Goal: Task Accomplishment & Management: Manage account settings

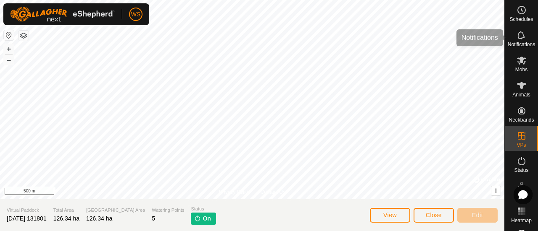
click at [520, 38] on icon at bounding box center [520, 35] width 7 height 8
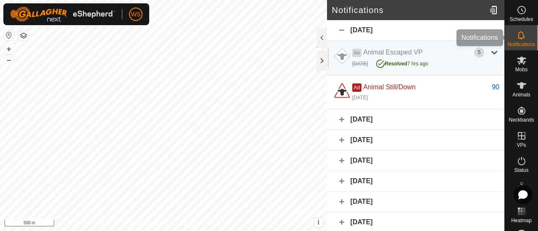
click at [517, 38] on icon at bounding box center [520, 35] width 7 height 8
click at [318, 56] on div at bounding box center [322, 61] width 10 height 20
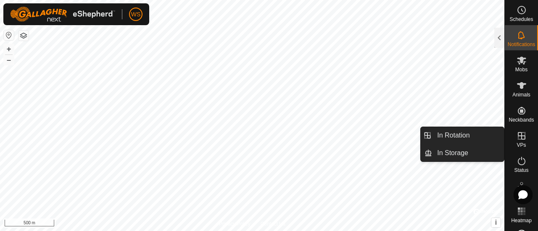
click at [519, 136] on icon at bounding box center [521, 136] width 8 height 8
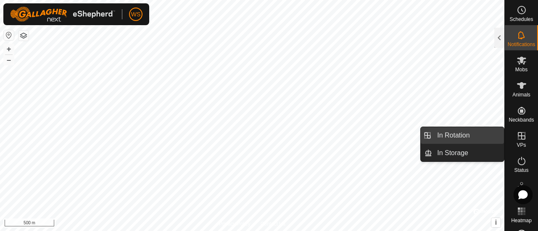
click at [456, 136] on link "In Rotation" at bounding box center [468, 135] width 72 height 17
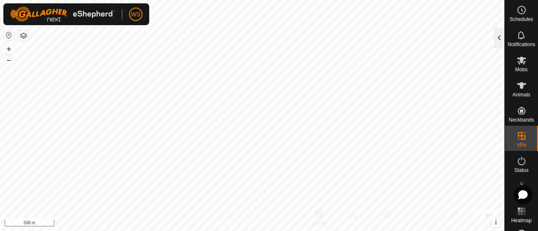
click at [501, 31] on div at bounding box center [499, 38] width 10 height 20
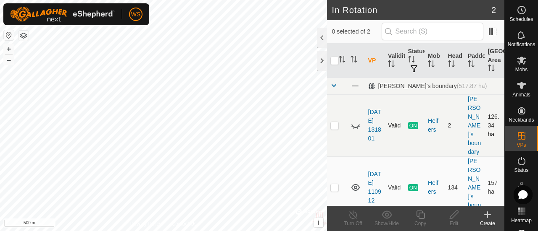
click at [357, 127] on icon at bounding box center [356, 128] width 1 height 2
click at [336, 122] on p-checkbox at bounding box center [334, 125] width 8 height 7
checkbox input "true"
click at [336, 184] on p-checkbox at bounding box center [334, 187] width 8 height 7
checkbox input "true"
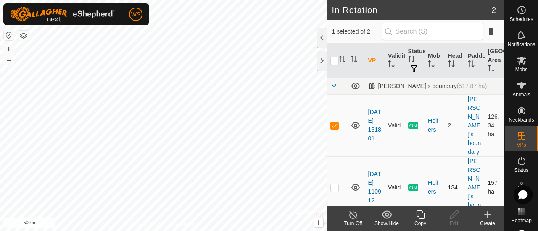
checkbox input "true"
click at [335, 122] on p-checkbox at bounding box center [334, 125] width 8 height 7
checkbox input "false"
click at [335, 122] on p-checkbox at bounding box center [334, 125] width 8 height 7
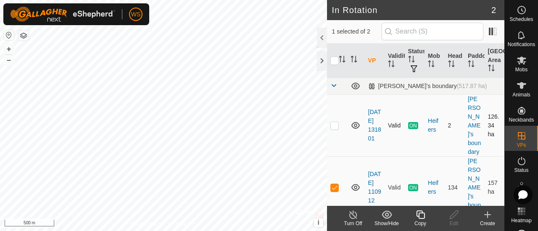
checkbox input "true"
click at [336, 184] on p-checkbox at bounding box center [334, 187] width 8 height 7
checkbox input "false"
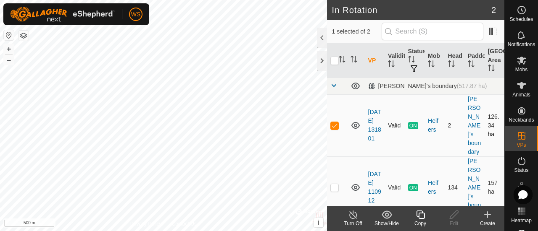
click at [336, 122] on p-checkbox at bounding box center [334, 125] width 8 height 7
checkbox input "true"
click at [354, 214] on icon at bounding box center [353, 215] width 10 height 10
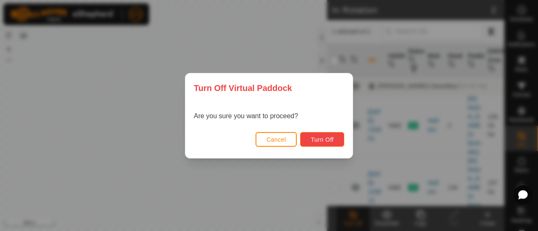
click at [325, 139] on span "Turn Off" at bounding box center [321, 139] width 23 height 7
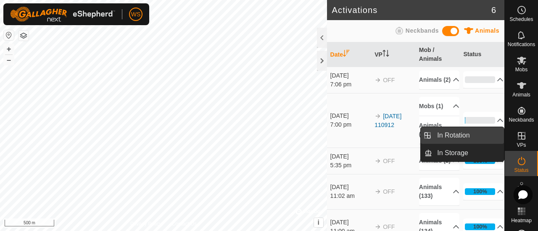
click at [454, 135] on link "In Rotation" at bounding box center [468, 135] width 72 height 17
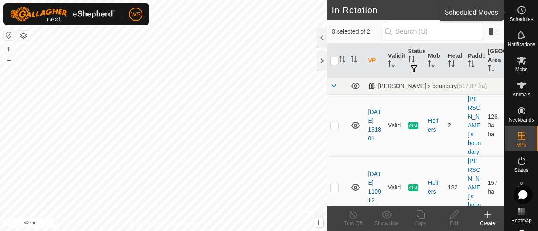
click at [520, 13] on circle at bounding box center [521, 10] width 8 height 8
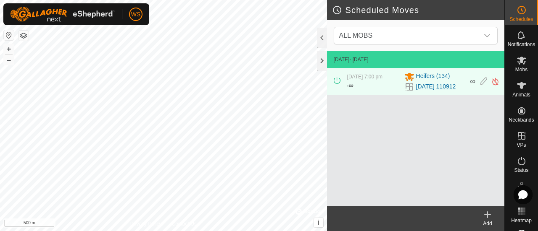
click at [426, 86] on link "[DATE] 110912" at bounding box center [436, 86] width 40 height 9
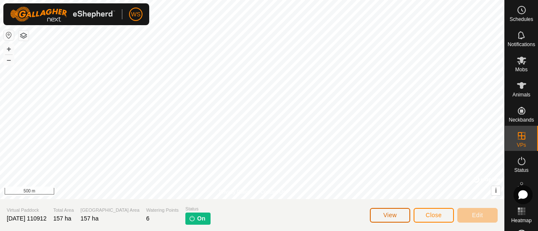
click at [398, 216] on button "View" at bounding box center [390, 215] width 40 height 15
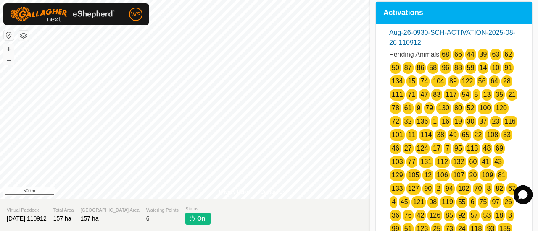
click at [347, 222] on section "Virtual Paddock [DATE] 110912 Total Area 157 ha Grazing Area 157 ha Watering Po…" at bounding box center [252, 215] width 504 height 32
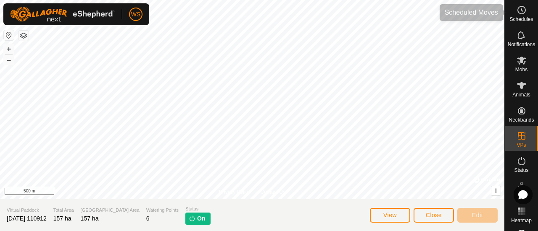
click at [519, 13] on circle at bounding box center [521, 10] width 8 height 8
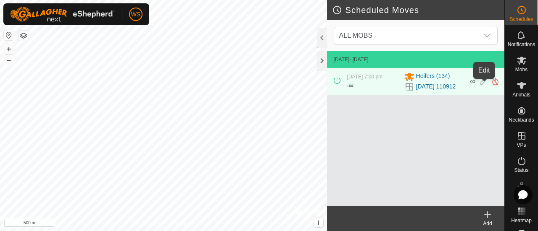
click at [483, 84] on icon at bounding box center [483, 81] width 7 height 9
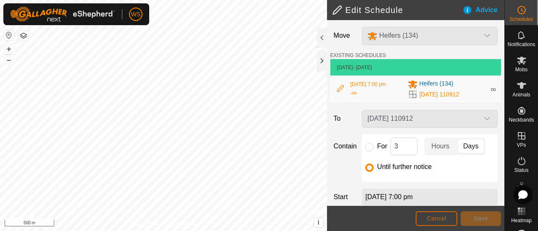
click at [433, 215] on span "Cancel" at bounding box center [436, 218] width 20 height 7
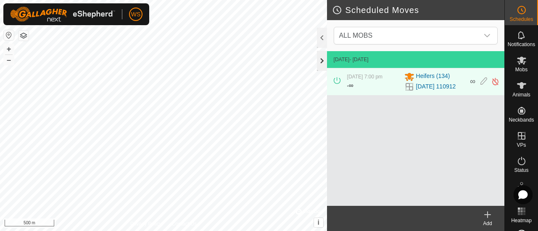
click at [325, 59] on div at bounding box center [322, 61] width 10 height 20
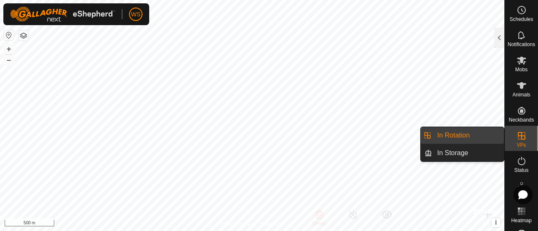
click at [517, 134] on icon at bounding box center [521, 136] width 10 height 10
click at [459, 137] on link "In Rotation" at bounding box center [468, 135] width 72 height 17
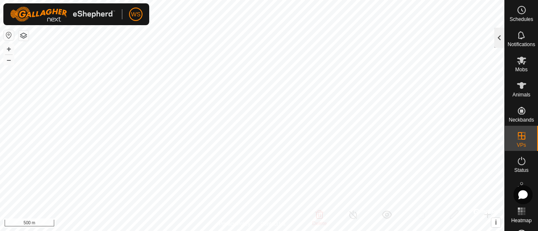
click at [500, 39] on div at bounding box center [499, 38] width 10 height 20
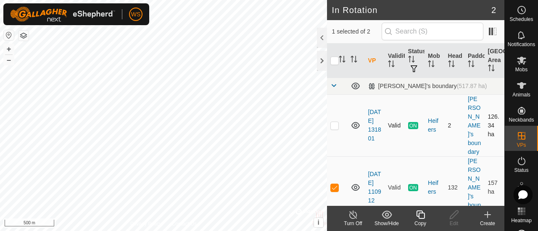
click at [334, 122] on p-checkbox at bounding box center [334, 125] width 8 height 7
checkbox input "true"
click at [333, 184] on p-checkbox at bounding box center [334, 187] width 8 height 7
checkbox input "false"
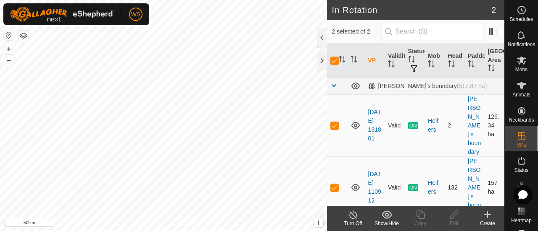
checkbox input "false"
click at [336, 122] on p-checkbox at bounding box center [334, 125] width 8 height 7
click at [333, 122] on p-checkbox at bounding box center [334, 125] width 8 height 7
checkbox input "true"
click at [516, 63] on icon at bounding box center [521, 60] width 10 height 10
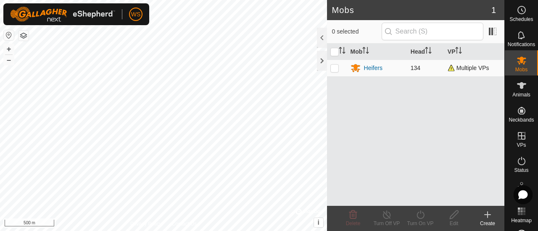
click at [454, 68] on span "Multiple VPs" at bounding box center [468, 68] width 42 height 7
click at [377, 68] on div "Heifers" at bounding box center [373, 68] width 18 height 9
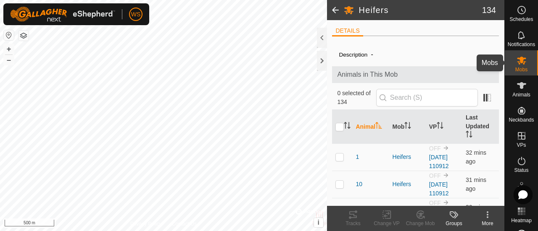
click at [518, 60] on icon at bounding box center [521, 61] width 9 height 8
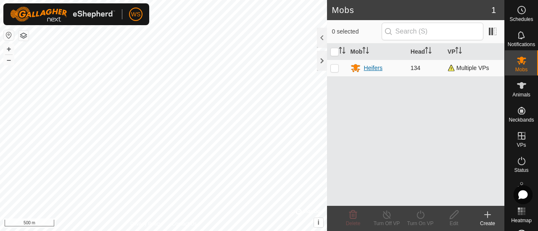
click at [369, 66] on div "Heifers" at bounding box center [373, 68] width 18 height 9
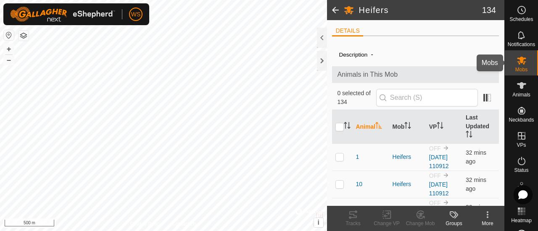
click at [521, 63] on icon at bounding box center [521, 60] width 10 height 10
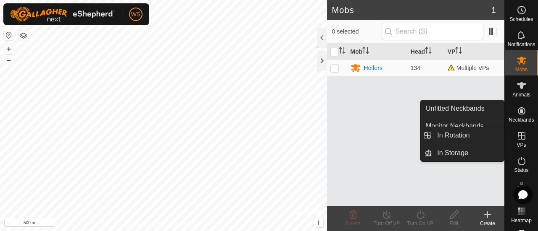
click at [519, 139] on icon at bounding box center [521, 136] width 8 height 8
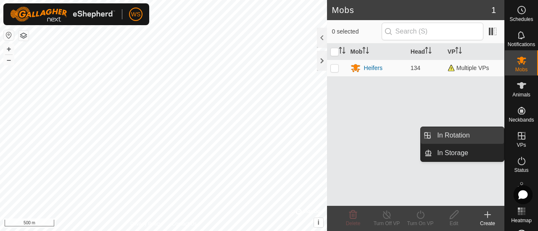
click at [451, 136] on link "In Rotation" at bounding box center [468, 135] width 72 height 17
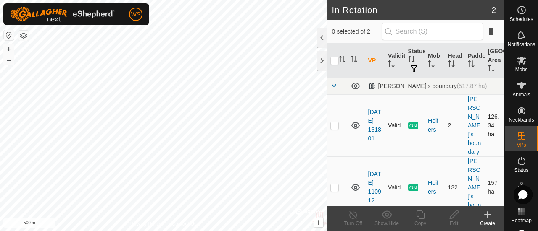
click at [332, 122] on p-checkbox at bounding box center [334, 125] width 8 height 7
checkbox input "true"
click at [370, 109] on link "[DATE] 131801" at bounding box center [374, 125] width 13 height 33
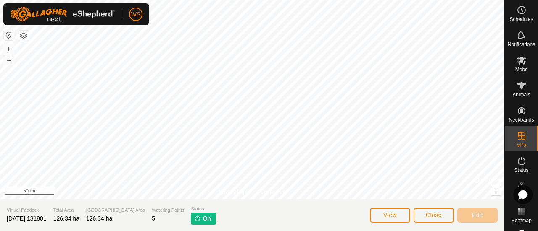
click at [191, 220] on p-tag "On" at bounding box center [203, 219] width 25 height 12
click at [194, 221] on img at bounding box center [197, 218] width 7 height 7
drag, startPoint x: 176, startPoint y: 219, endPoint x: 181, endPoint y: 216, distance: 6.2
click at [194, 219] on img at bounding box center [197, 218] width 7 height 7
click at [517, 163] on icon at bounding box center [521, 161] width 10 height 10
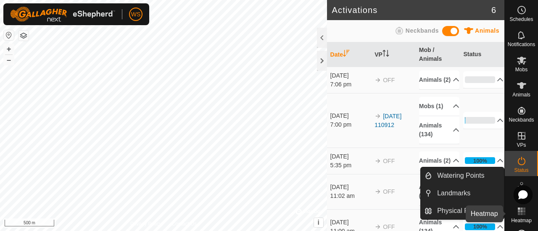
click at [517, 213] on icon at bounding box center [521, 212] width 10 height 10
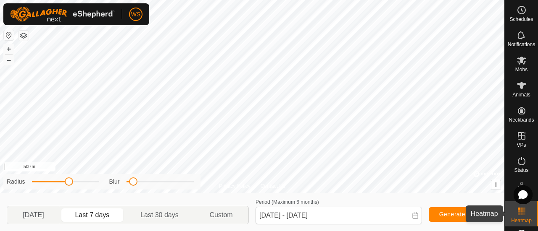
click at [520, 213] on icon at bounding box center [521, 212] width 10 height 10
click at [517, 160] on icon at bounding box center [521, 161] width 10 height 10
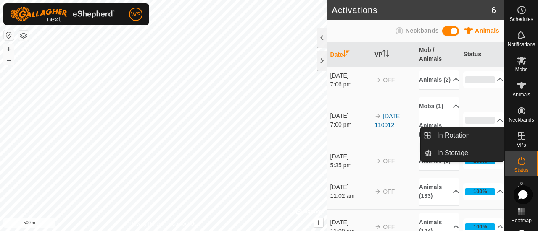
click at [517, 139] on icon at bounding box center [521, 136] width 8 height 8
click at [449, 153] on link "In Storage" at bounding box center [468, 153] width 72 height 17
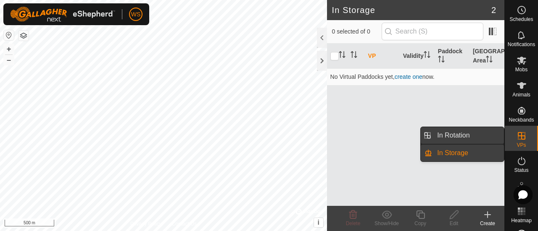
click at [452, 135] on link "In Rotation" at bounding box center [468, 135] width 72 height 17
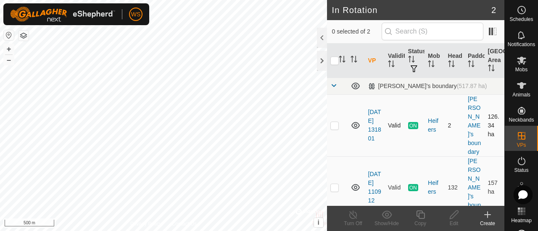
click at [330, 112] on td at bounding box center [337, 125] width 20 height 62
checkbox input "true"
click at [525, 194] on icon at bounding box center [522, 195] width 9 height 9
click at [519, 60] on icon at bounding box center [521, 61] width 9 height 8
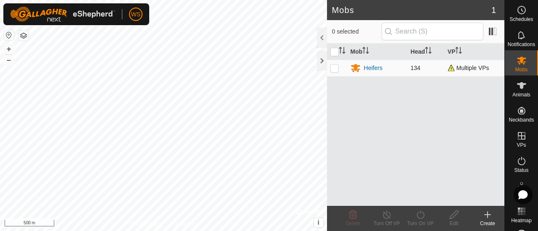
click at [336, 68] on p-checkbox at bounding box center [334, 68] width 8 height 7
checkbox input "true"
click at [421, 214] on icon at bounding box center [420, 215] width 10 height 10
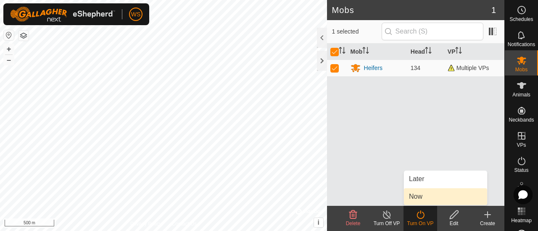
click at [415, 200] on link "Now" at bounding box center [445, 197] width 83 height 17
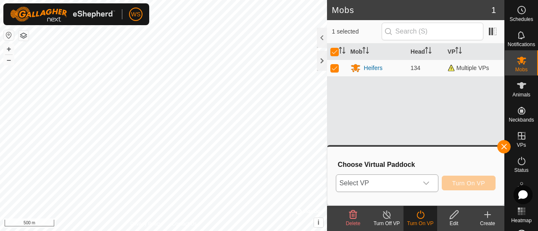
click at [406, 183] on span "Select VP" at bounding box center [376, 183] width 81 height 17
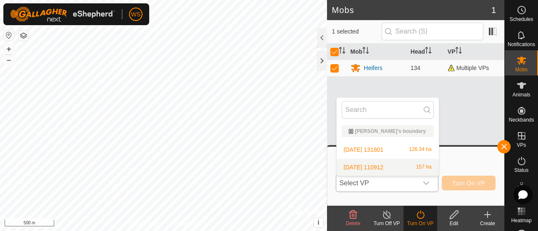
click at [373, 165] on span "[DATE] 110912" at bounding box center [364, 168] width 40 height 6
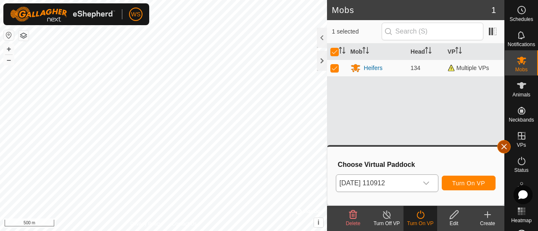
click at [502, 148] on button "button" at bounding box center [503, 146] width 13 height 13
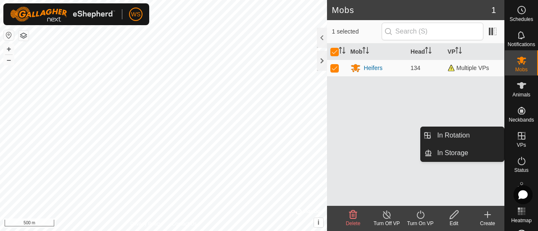
click at [471, 137] on link "In Rotation" at bounding box center [468, 135] width 72 height 17
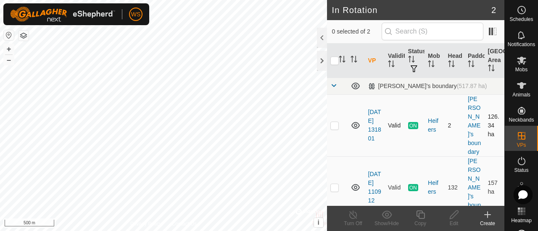
click at [372, 111] on td "[DATE] 131801" at bounding box center [375, 125] width 20 height 62
click at [372, 109] on link "[DATE] 131801" at bounding box center [374, 125] width 13 height 33
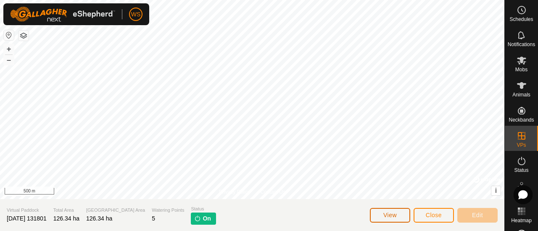
click at [389, 215] on span "View" at bounding box center [389, 215] width 13 height 7
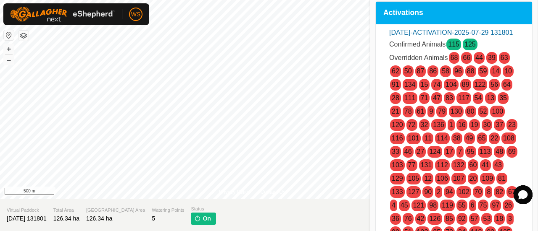
click at [342, 219] on section "Virtual Paddock [DATE] 131801 Total Area 126.34 ha Grazing Area 126.34 ha Water…" at bounding box center [252, 215] width 504 height 32
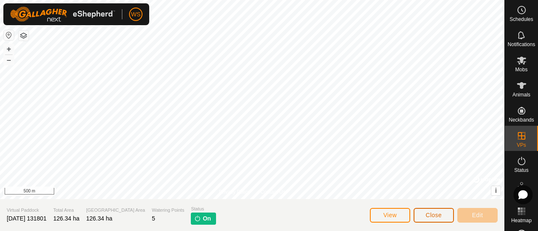
click at [428, 215] on span "Close" at bounding box center [433, 215] width 16 height 7
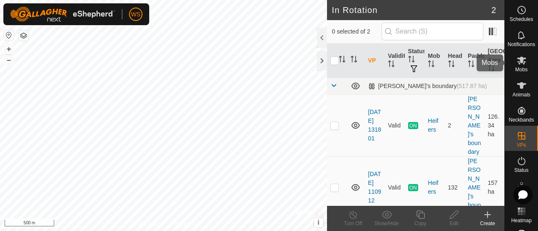
click at [520, 60] on icon at bounding box center [521, 60] width 10 height 10
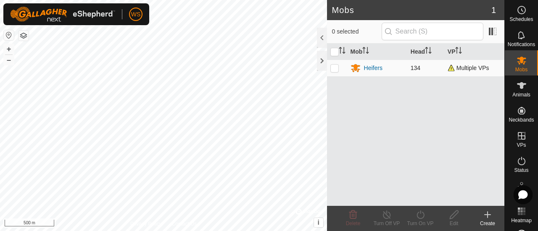
click at [336, 66] on p-checkbox at bounding box center [334, 68] width 8 height 7
checkbox input "true"
click at [387, 214] on icon at bounding box center [386, 215] width 10 height 10
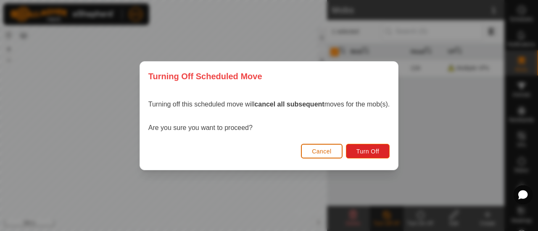
click at [311, 149] on button "Cancel" at bounding box center [322, 151] width 42 height 15
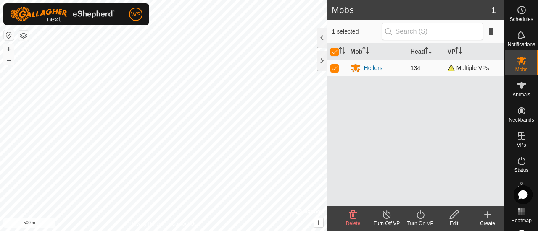
click at [450, 70] on span "Multiple VPs" at bounding box center [468, 68] width 42 height 7
click at [450, 69] on span "Multiple VPs" at bounding box center [468, 68] width 42 height 7
click at [461, 68] on span "Multiple VPs" at bounding box center [468, 68] width 42 height 7
click at [470, 68] on span "Multiple VPs" at bounding box center [468, 68] width 42 height 7
click at [476, 67] on span "Multiple VPs" at bounding box center [468, 68] width 42 height 7
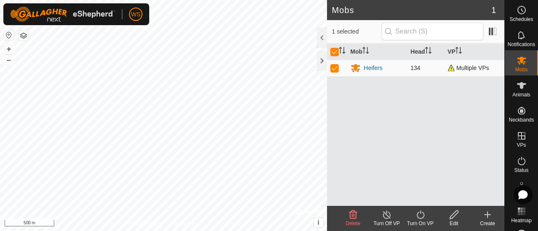
click at [453, 67] on span "Multiple VPs" at bounding box center [468, 68] width 42 height 7
click at [452, 67] on span "Multiple VPs" at bounding box center [468, 68] width 42 height 7
click at [457, 215] on icon at bounding box center [454, 215] width 10 height 10
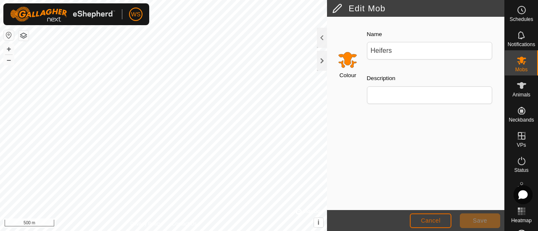
click at [428, 220] on span "Cancel" at bounding box center [430, 221] width 20 height 7
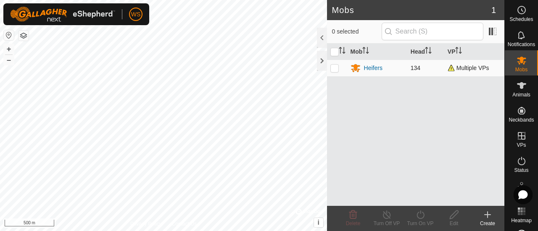
click at [333, 68] on p-checkbox at bounding box center [334, 68] width 8 height 7
checkbox input "true"
click at [420, 216] on icon at bounding box center [420, 215] width 10 height 10
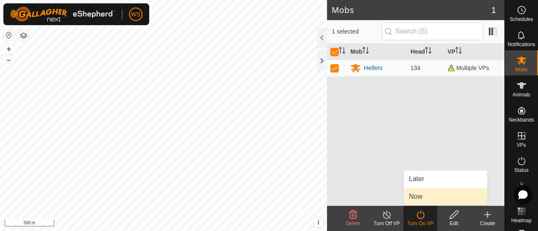
click at [413, 196] on link "Now" at bounding box center [445, 197] width 83 height 17
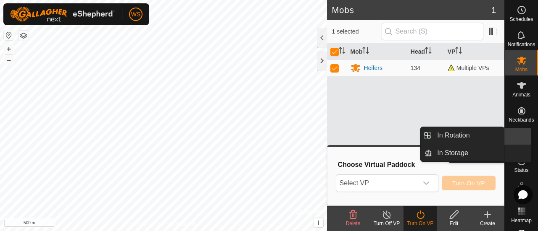
click at [516, 135] on icon at bounding box center [521, 136] width 10 height 10
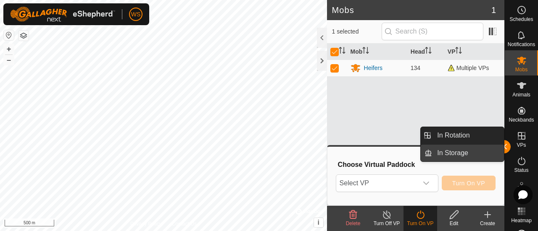
click at [449, 151] on link "In Storage" at bounding box center [468, 153] width 72 height 17
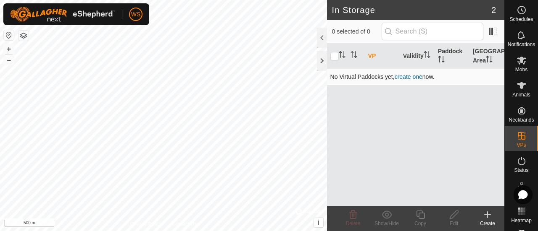
click at [408, 74] on link "create one" at bounding box center [408, 76] width 28 height 7
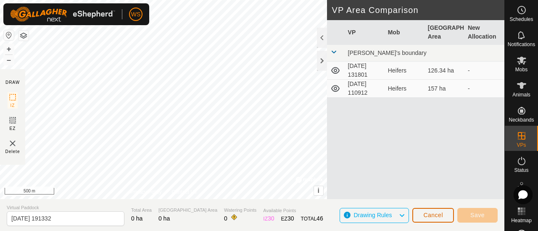
click at [432, 211] on button "Cancel" at bounding box center [433, 215] width 42 height 15
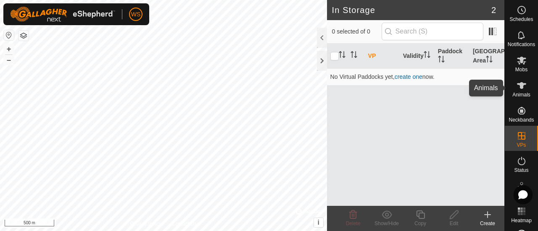
click at [520, 87] on icon at bounding box center [521, 86] width 10 height 10
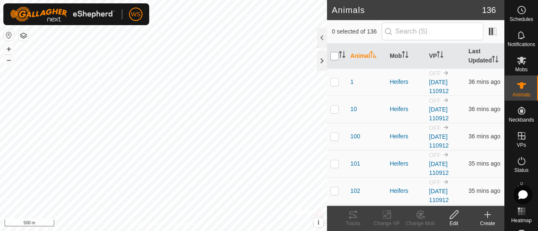
click at [333, 60] on input "checkbox" at bounding box center [334, 56] width 8 height 8
checkbox input "true"
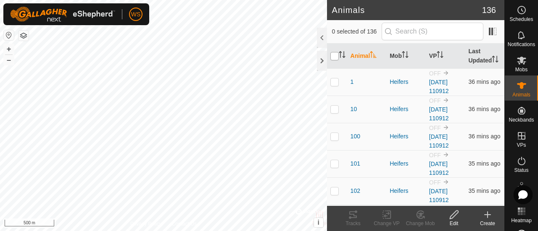
checkbox input "true"
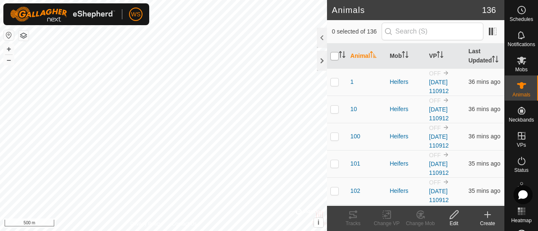
checkbox input "true"
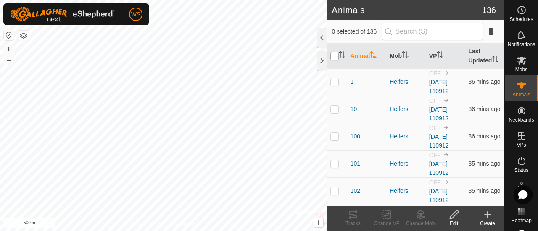
checkbox input "true"
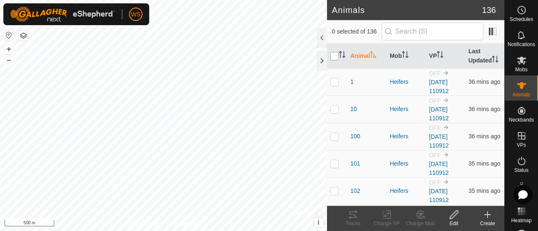
checkbox input "true"
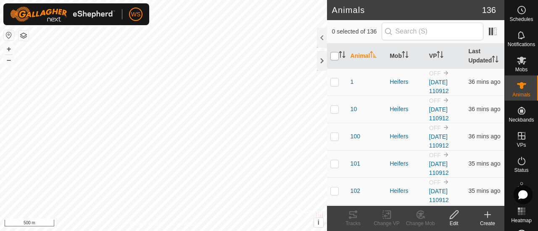
checkbox input "true"
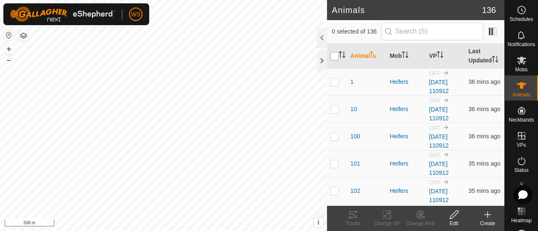
checkbox input "true"
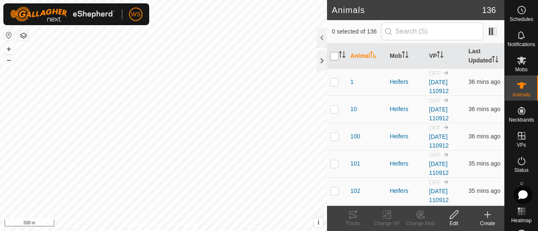
checkbox input "true"
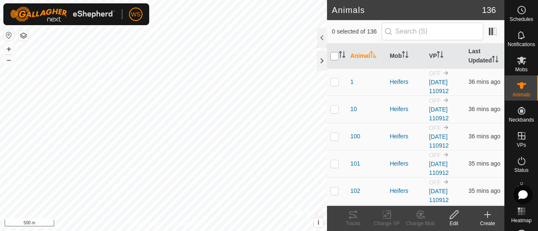
checkbox input "true"
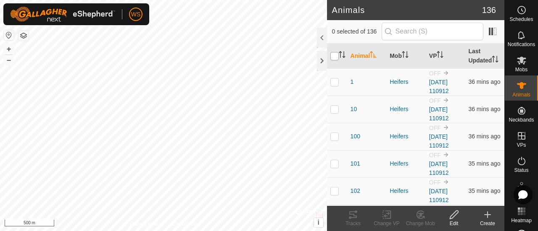
checkbox input "true"
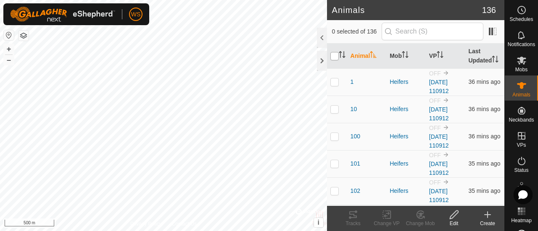
checkbox input "true"
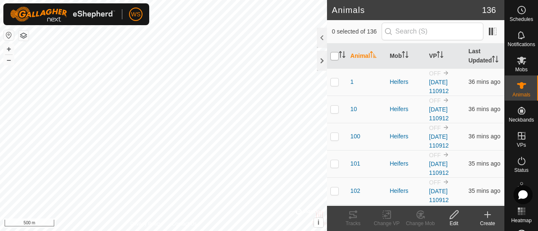
checkbox input "true"
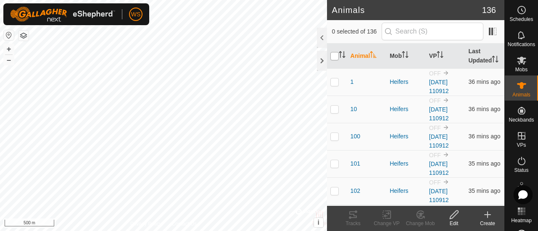
checkbox input "true"
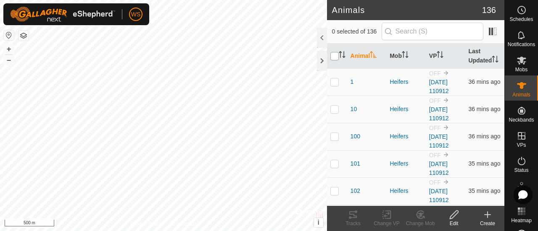
checkbox input "true"
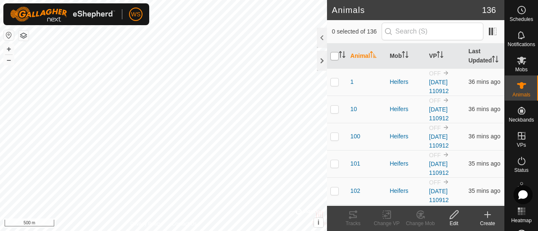
checkbox input "true"
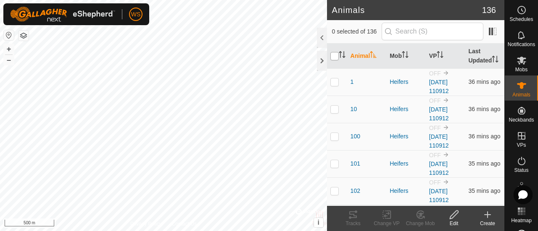
checkbox input "true"
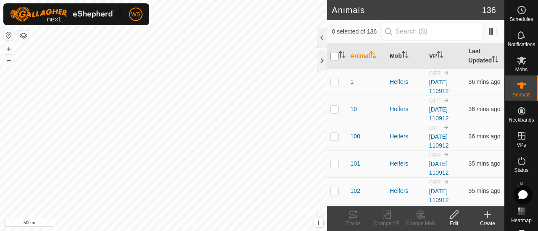
checkbox input "true"
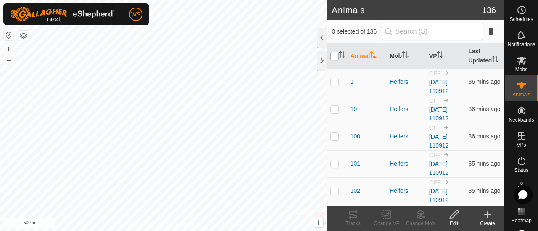
checkbox input "true"
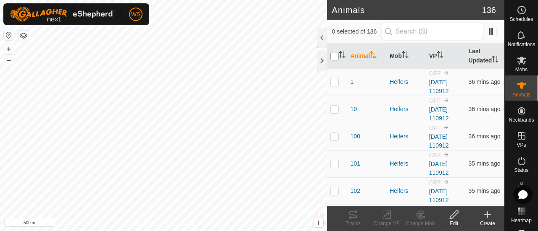
checkbox input "true"
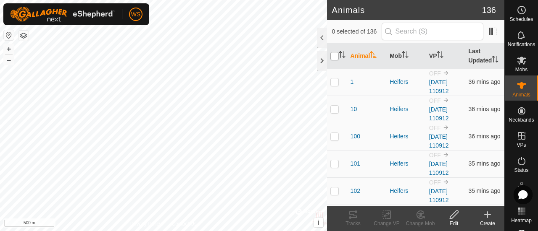
checkbox input "true"
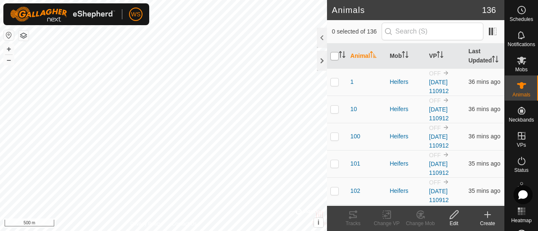
checkbox input "true"
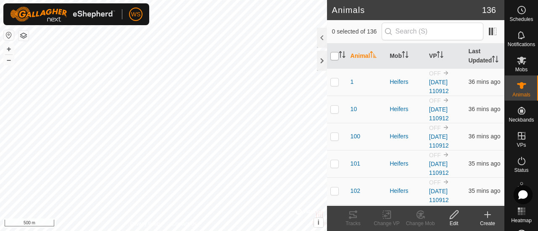
checkbox input "true"
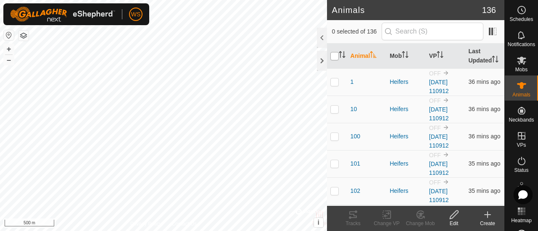
checkbox input "true"
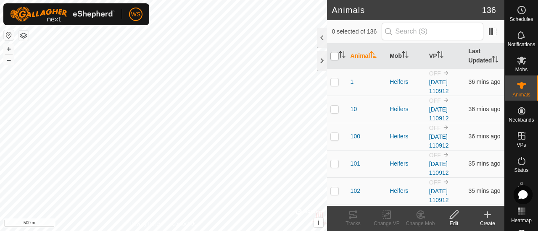
checkbox input "true"
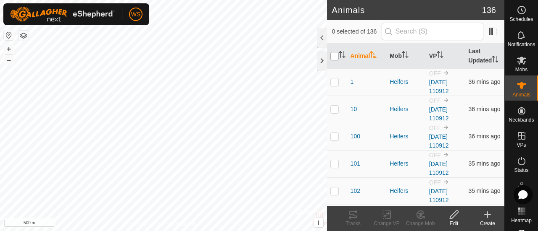
checkbox input "true"
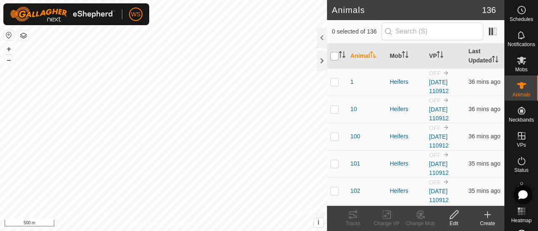
checkbox input "true"
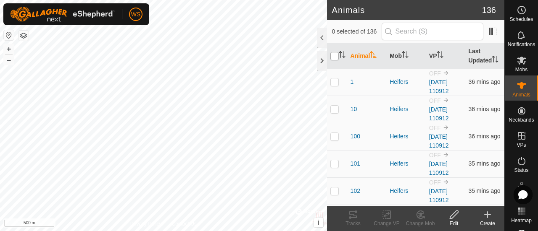
checkbox input "true"
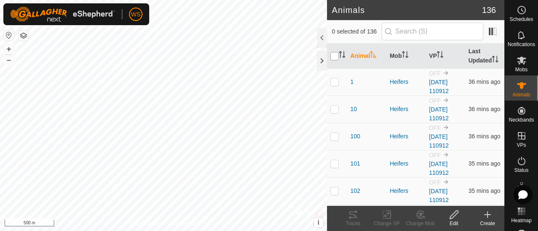
checkbox input "true"
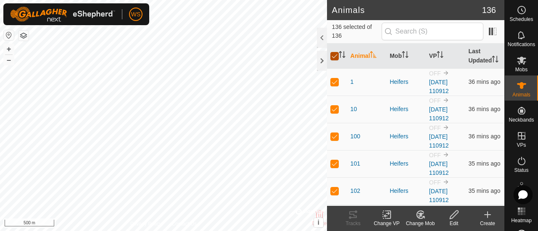
click at [334, 60] on input "checkbox" at bounding box center [334, 56] width 8 height 8
checkbox input "false"
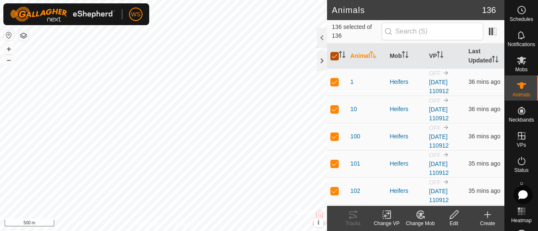
checkbox input "false"
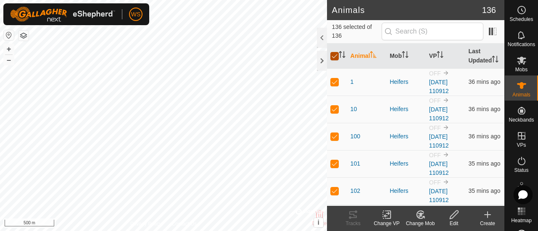
checkbox input "false"
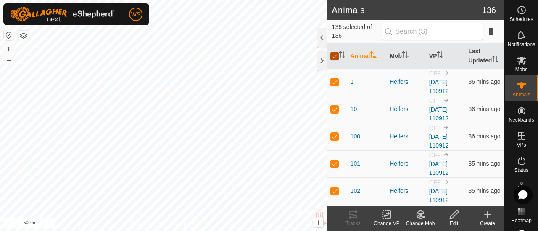
checkbox input "false"
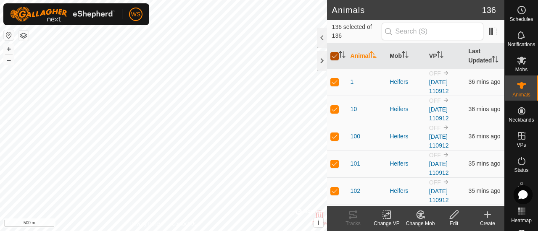
checkbox input "false"
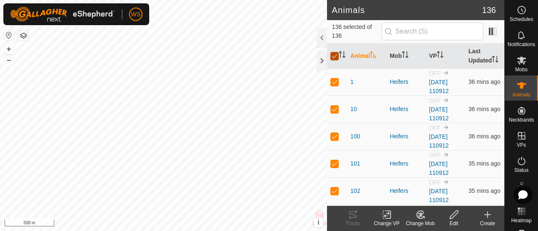
checkbox input "false"
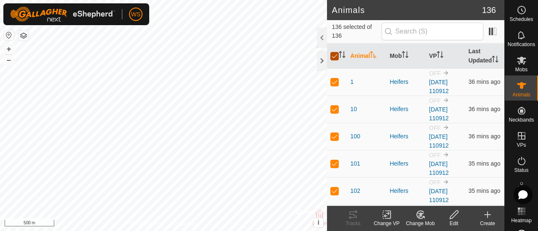
checkbox input "false"
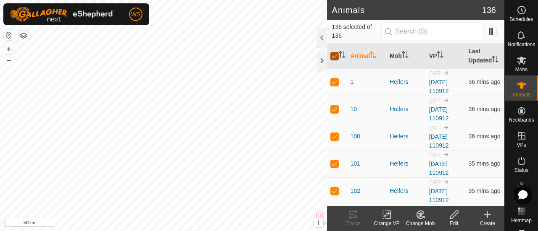
checkbox input "false"
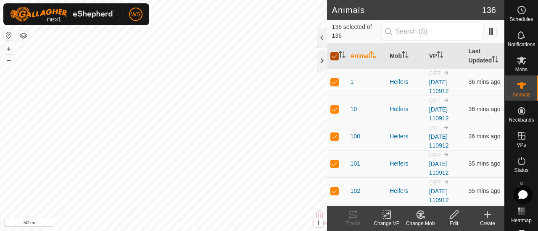
checkbox input "false"
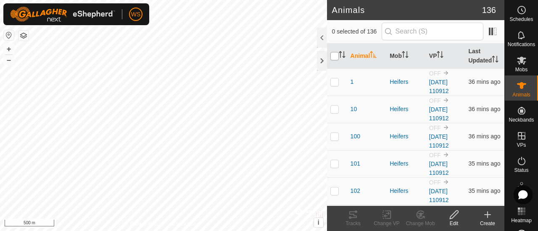
click at [334, 60] on input "checkbox" at bounding box center [334, 56] width 8 height 8
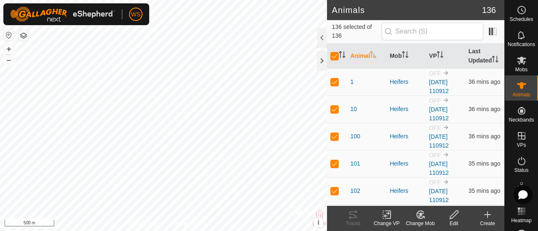
click at [386, 213] on icon at bounding box center [386, 215] width 10 height 10
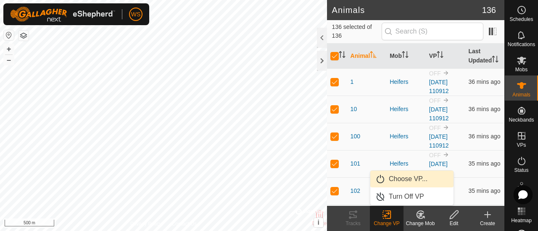
click at [404, 178] on link "Choose VP..." at bounding box center [411, 179] width 83 height 17
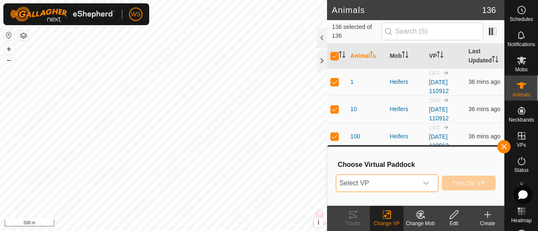
click at [397, 182] on span "Select VP" at bounding box center [376, 183] width 81 height 17
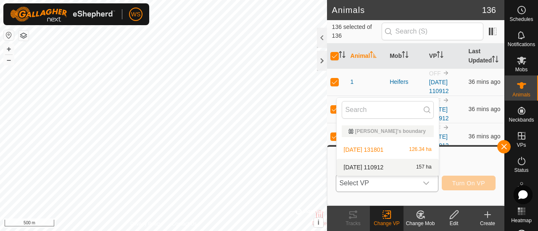
click at [369, 165] on li "[DATE] 110912 157 ha" at bounding box center [387, 167] width 102 height 17
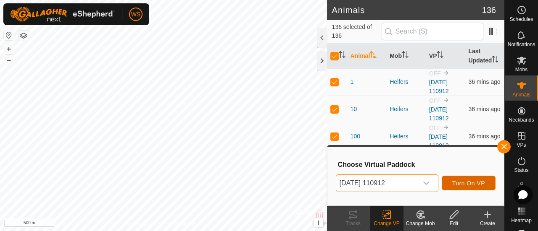
click at [469, 181] on span "Turn On VP" at bounding box center [468, 183] width 33 height 7
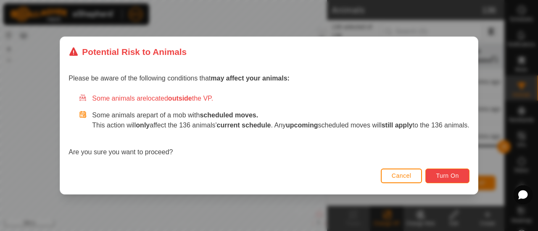
click at [453, 179] on span "Turn On" at bounding box center [447, 176] width 23 height 7
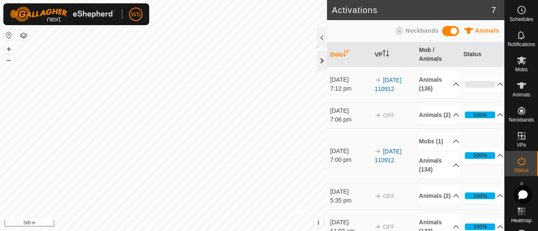
click at [320, 58] on div at bounding box center [322, 61] width 10 height 20
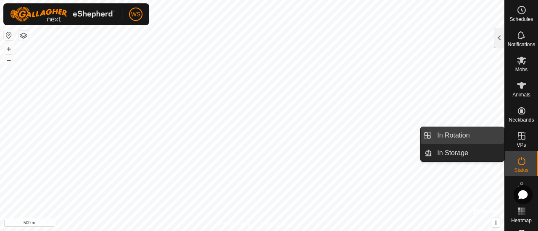
click at [459, 136] on link "In Rotation" at bounding box center [468, 135] width 72 height 17
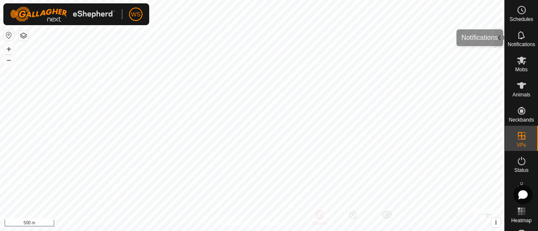
click at [498, 36] on div at bounding box center [499, 38] width 10 height 20
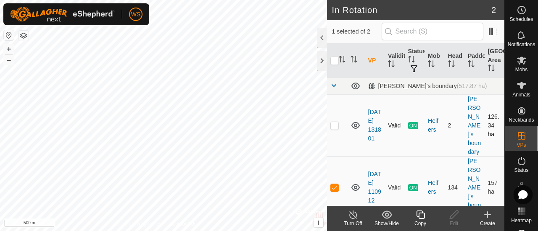
click at [336, 122] on p-checkbox at bounding box center [334, 125] width 8 height 7
click at [372, 115] on link "[DATE] 131801" at bounding box center [374, 125] width 13 height 33
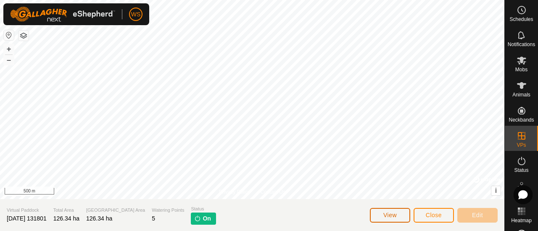
click at [389, 212] on button "View" at bounding box center [390, 215] width 40 height 15
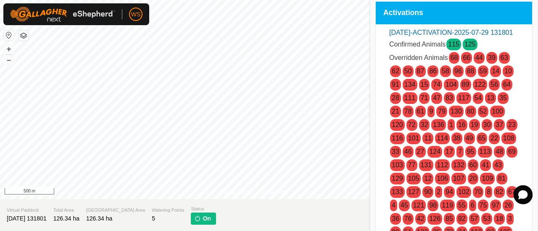
click at [454, 48] on link "115" at bounding box center [453, 44] width 11 height 7
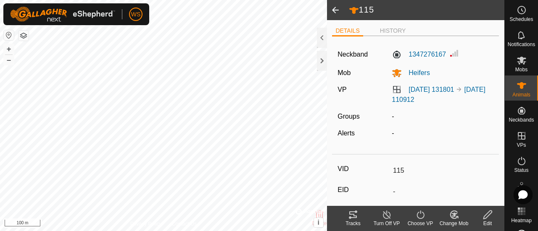
click at [341, 10] on span at bounding box center [335, 10] width 17 height 20
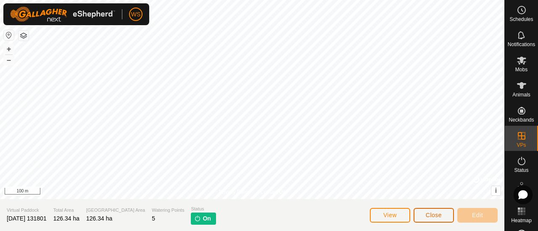
click at [435, 213] on span "Close" at bounding box center [433, 215] width 16 height 7
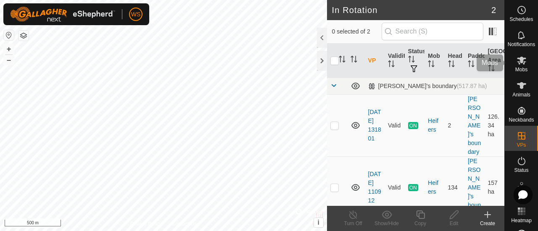
click at [521, 57] on icon at bounding box center [521, 60] width 10 height 10
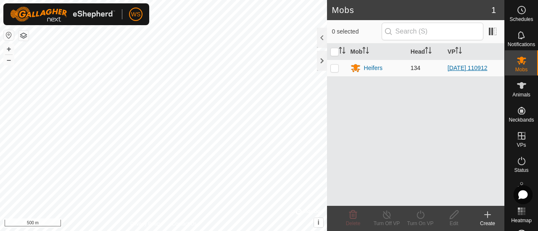
click at [470, 66] on link "[DATE] 110912" at bounding box center [467, 68] width 40 height 7
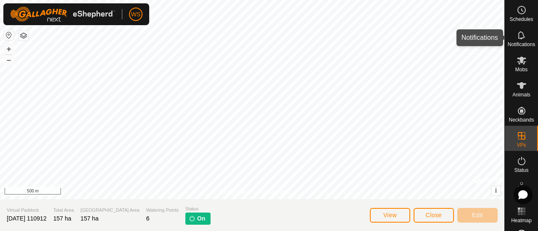
click at [522, 47] on span "Notifications" at bounding box center [520, 44] width 27 height 5
